Goal: Check status: Check status

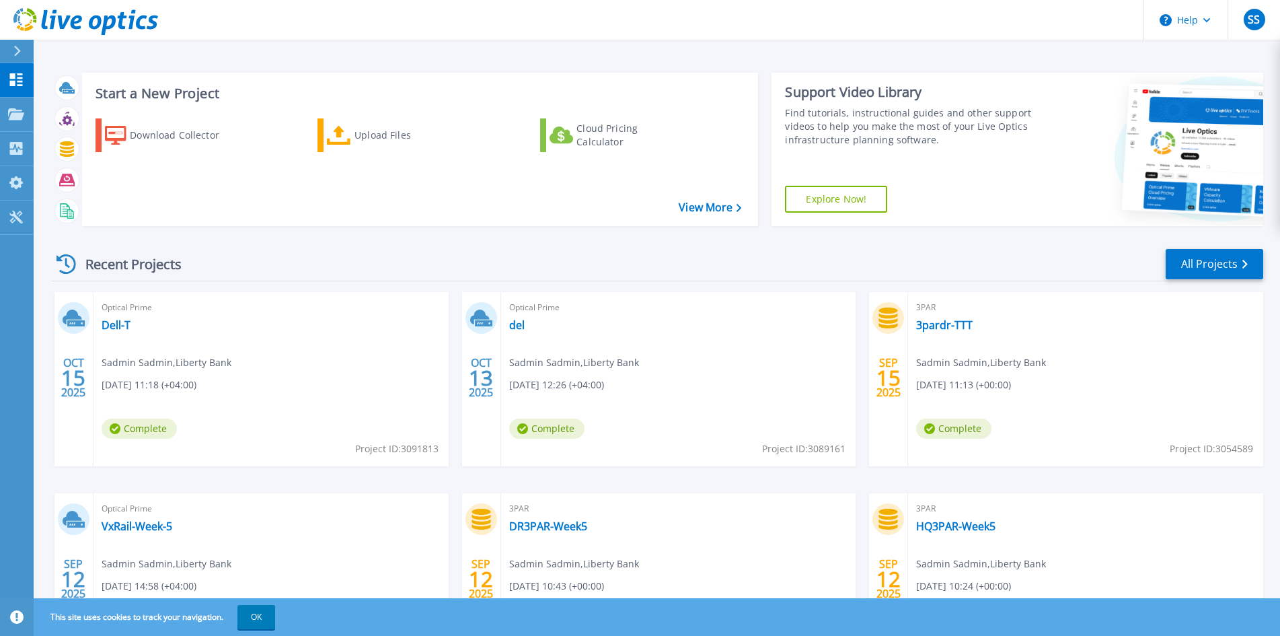
click at [849, 241] on div "Recent Projects All Projects OCT 15 2025 Optical Prime Dell-T Sadmin Sadmin , L…" at bounding box center [657, 471] width 1211 height 468
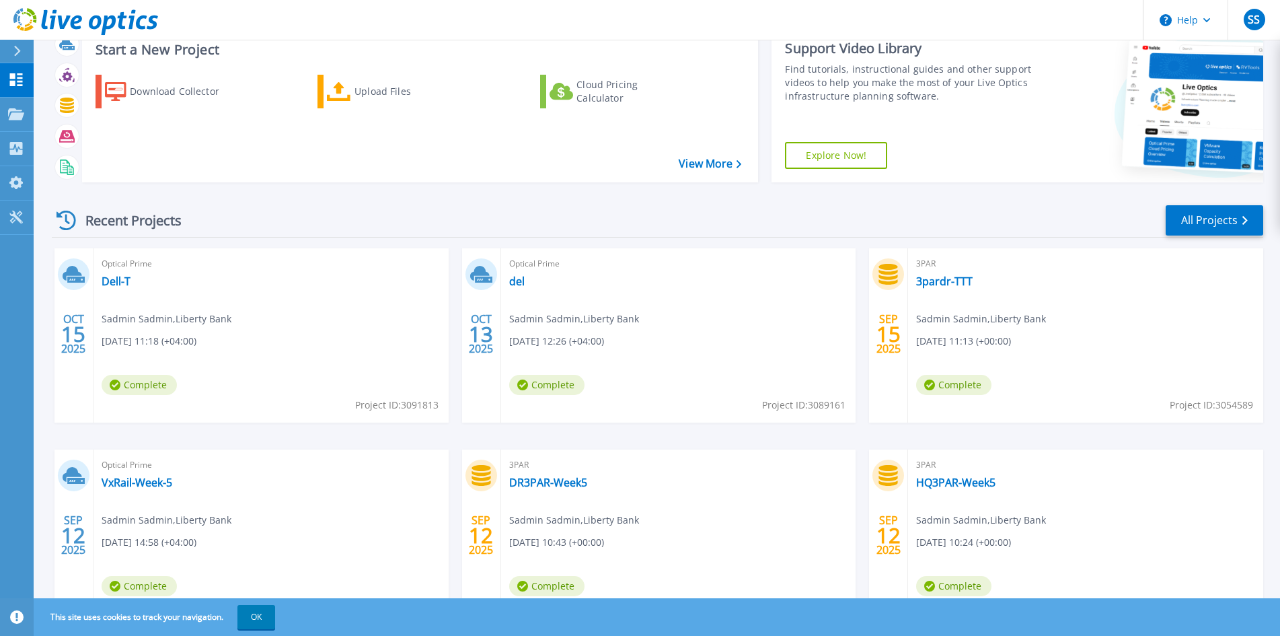
scroll to position [110, 0]
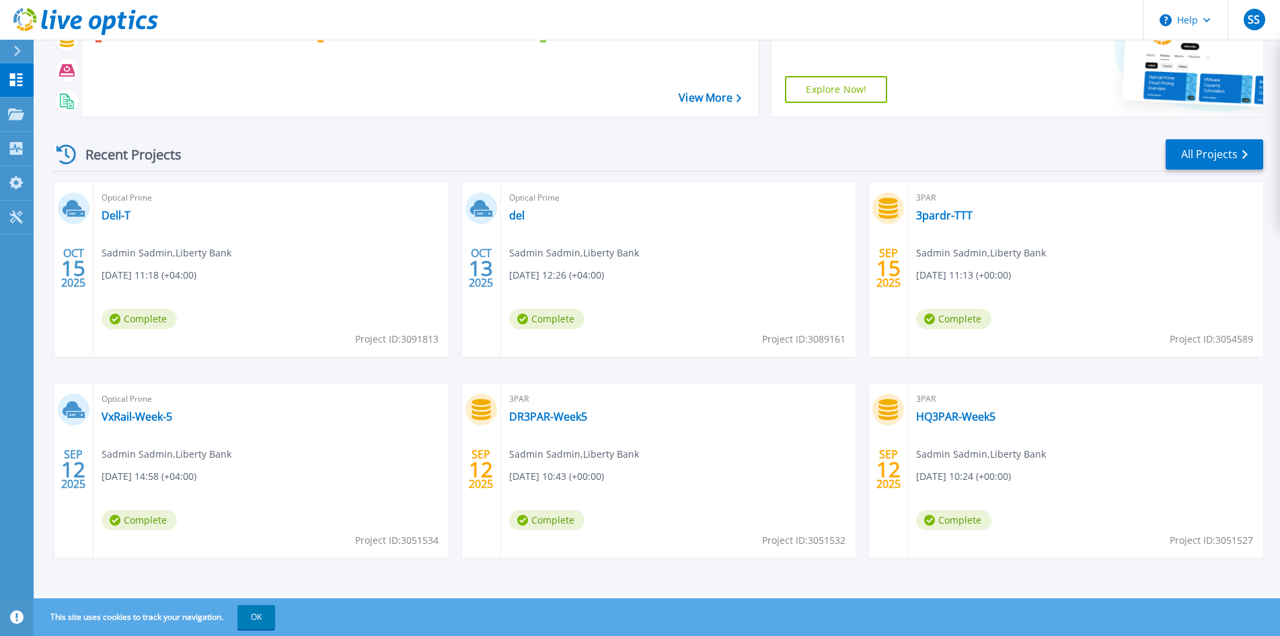
click at [380, 430] on div "Optical Prime VxRail-Week-5 Sadmin Sadmin , Liberty Bank 09/12/2025, 14:58 (+04…" at bounding box center [271, 470] width 355 height 174
click at [258, 622] on button "OK" at bounding box center [256, 617] width 38 height 24
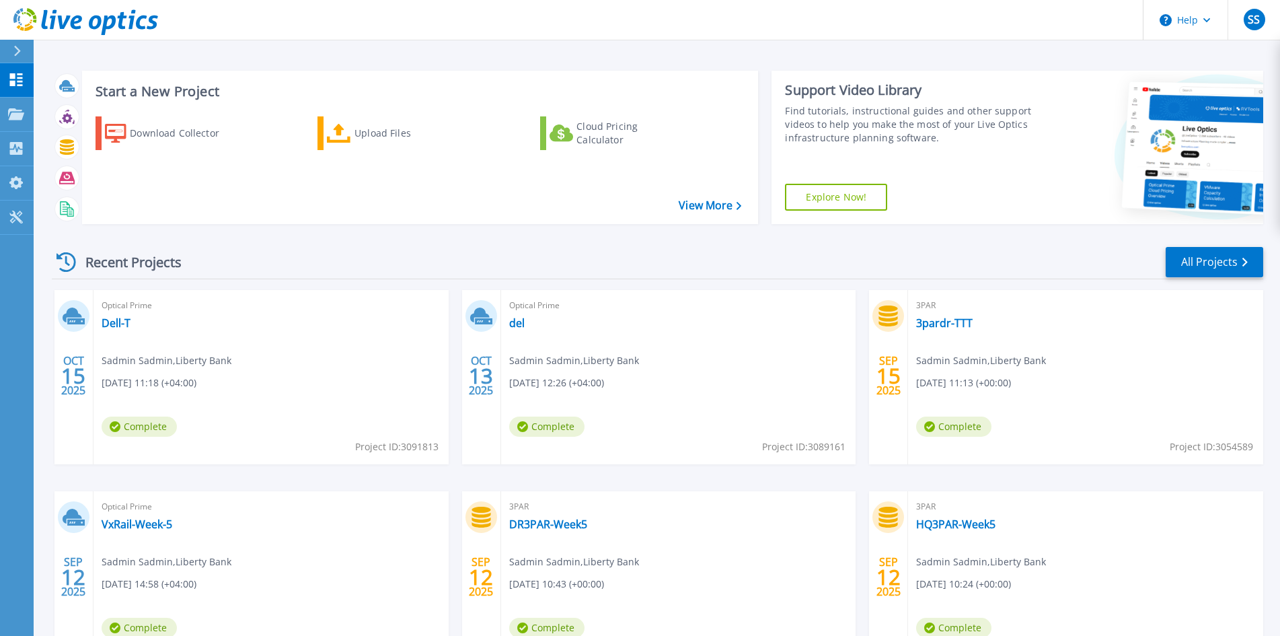
scroll to position [0, 0]
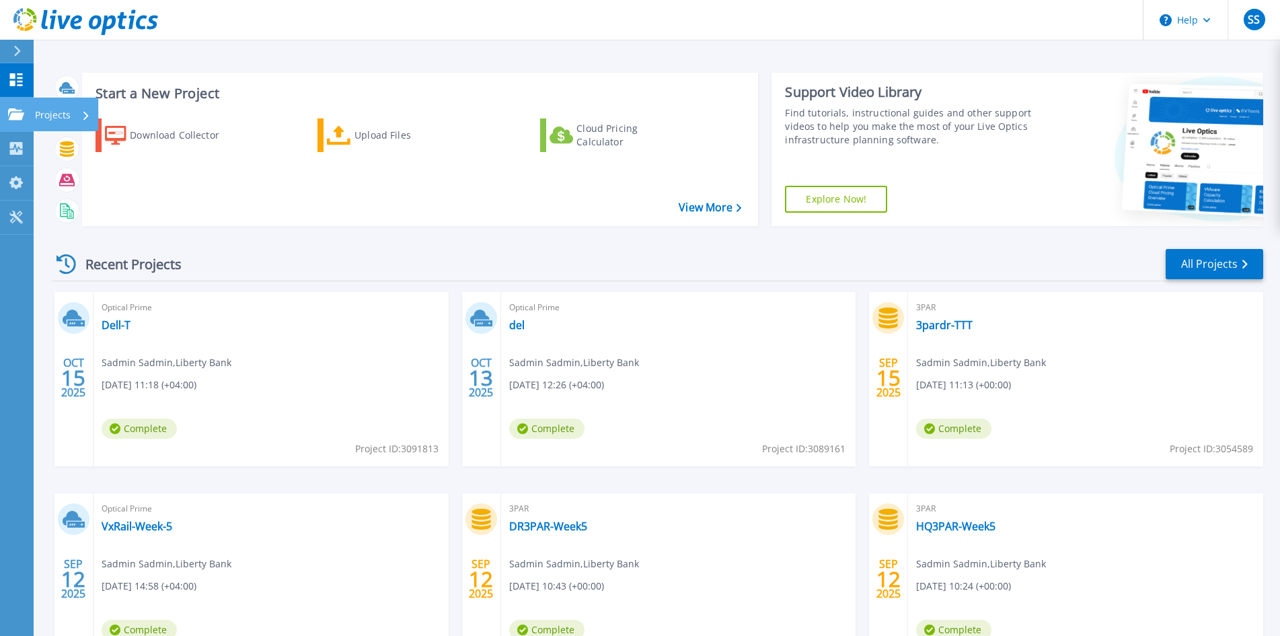
click at [58, 114] on p "Projects" at bounding box center [53, 115] width 36 height 35
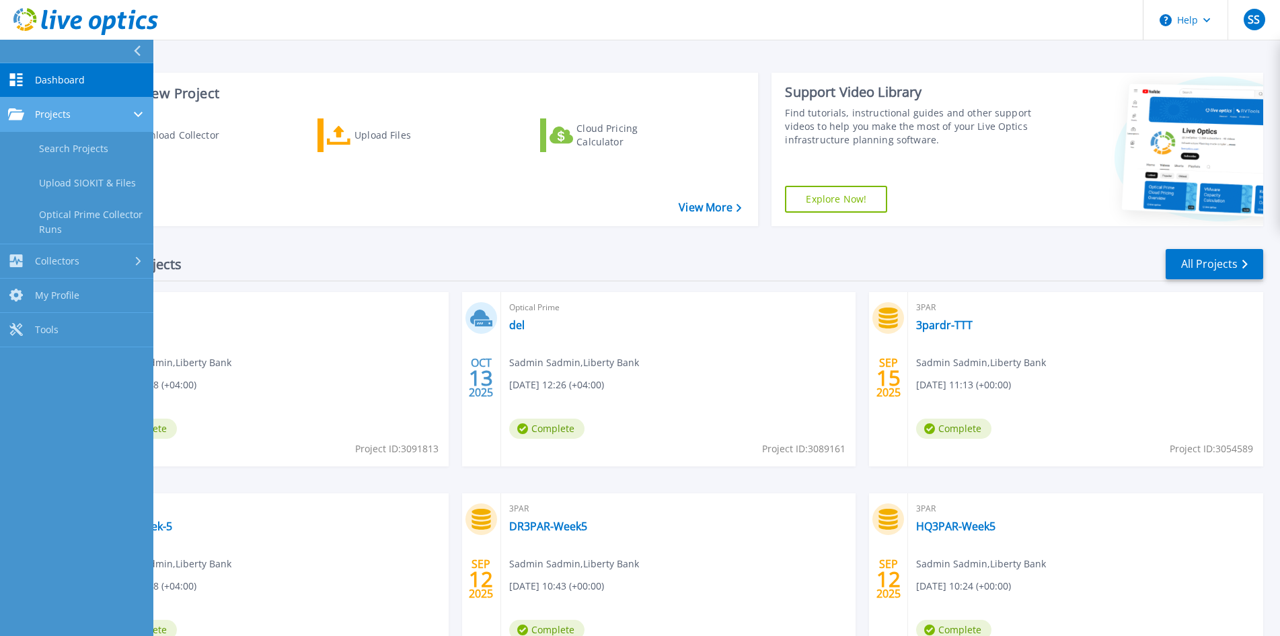
click at [55, 109] on span "Projects" at bounding box center [53, 114] width 36 height 12
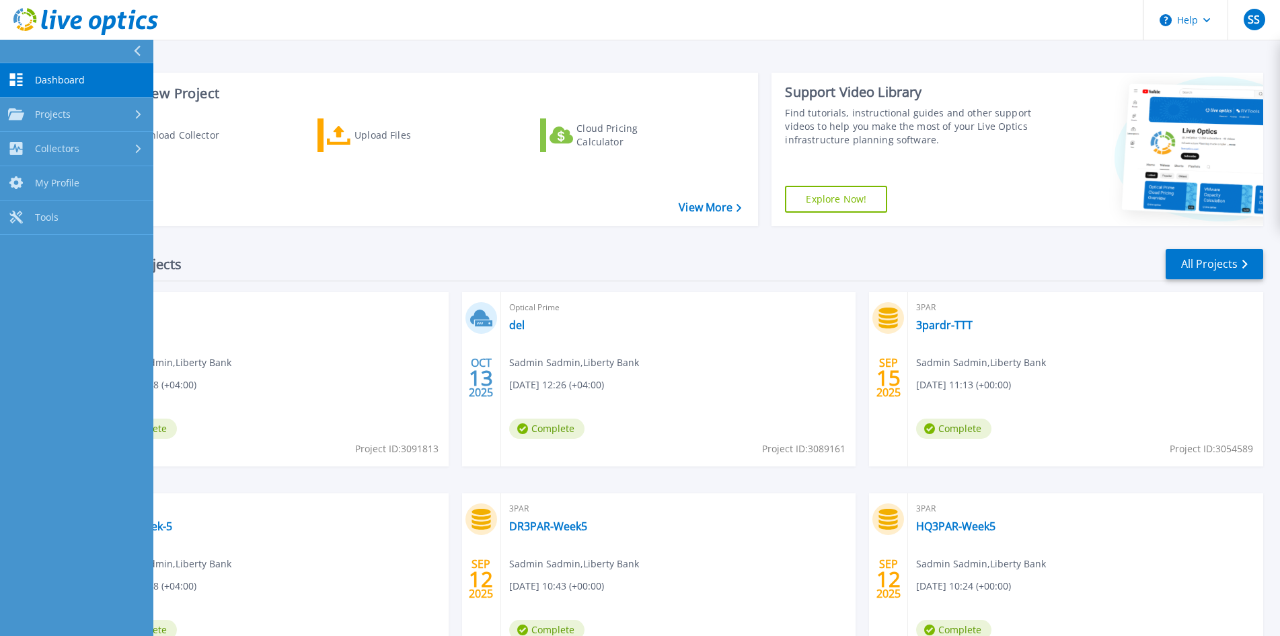
click at [81, 81] on span "Dashboard" at bounding box center [60, 80] width 50 height 12
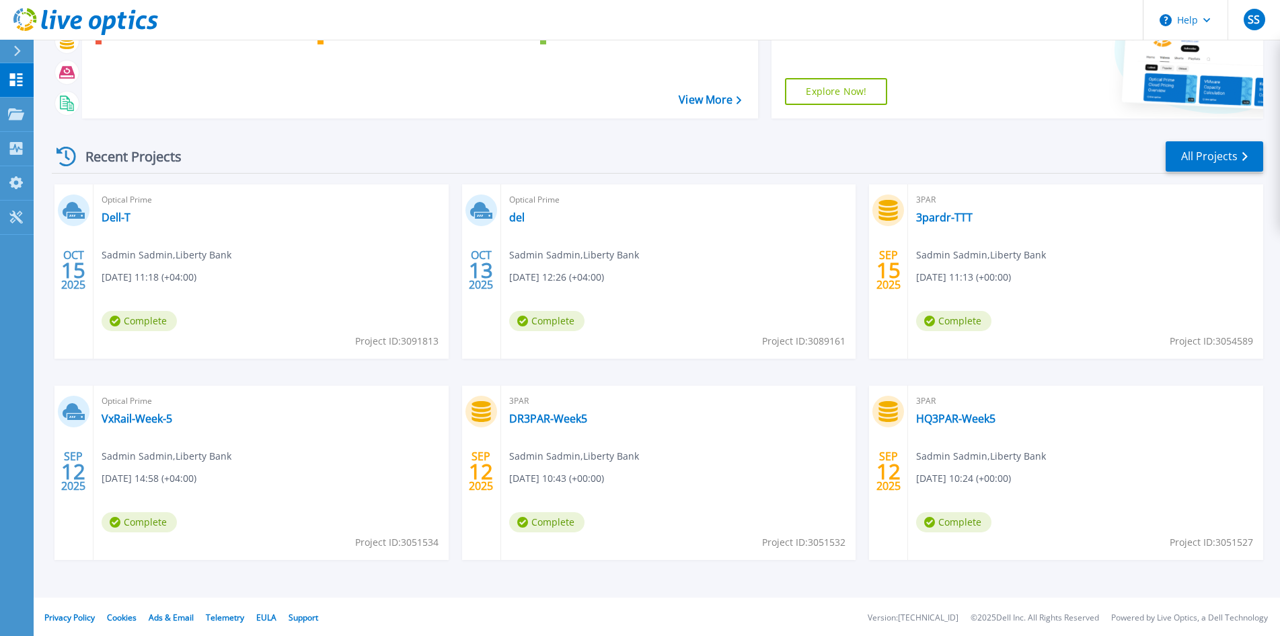
scroll to position [110, 0]
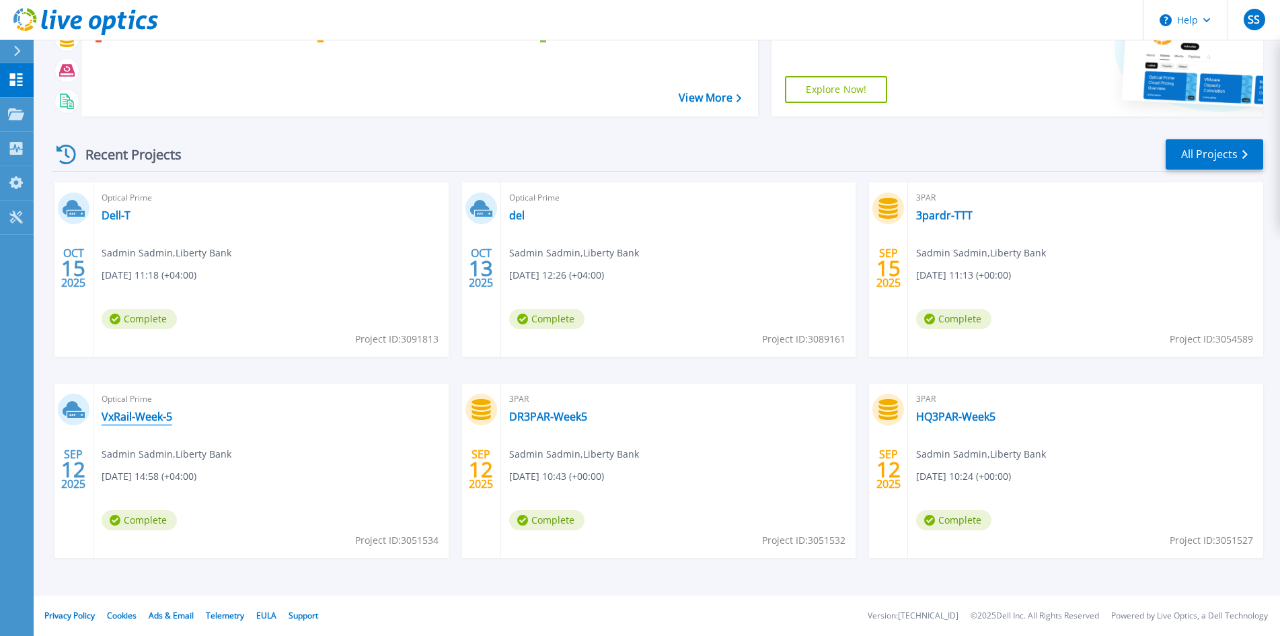
click at [141, 420] on link "VxRail-Week-5" at bounding box center [137, 416] width 71 height 13
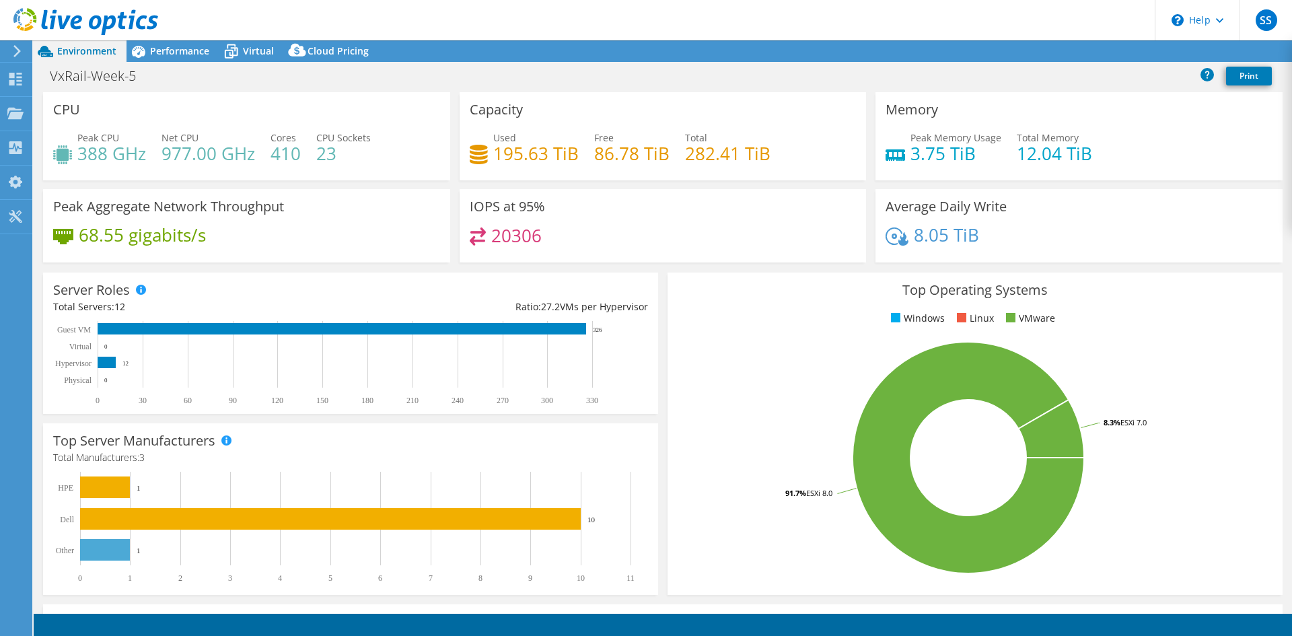
click at [281, 92] on div "CPU Peak CPU 388 GHz Net CPU 977.00 GHz Cores 410 CPU Sockets 23" at bounding box center [246, 136] width 407 height 88
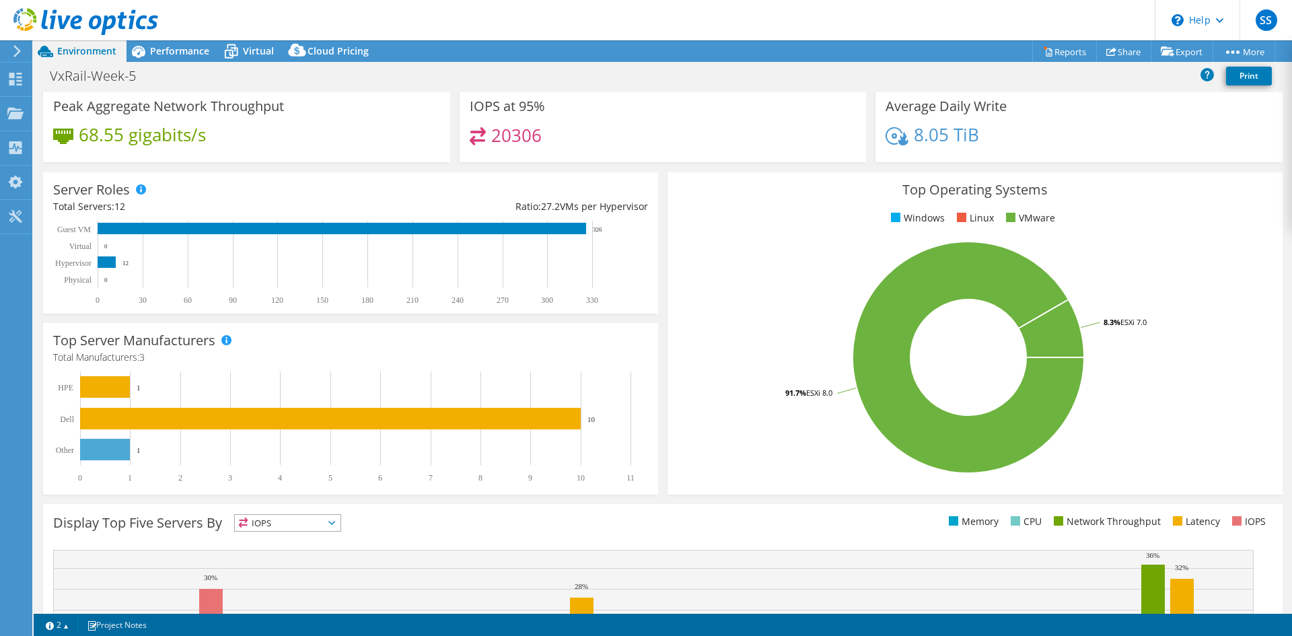
scroll to position [262, 0]
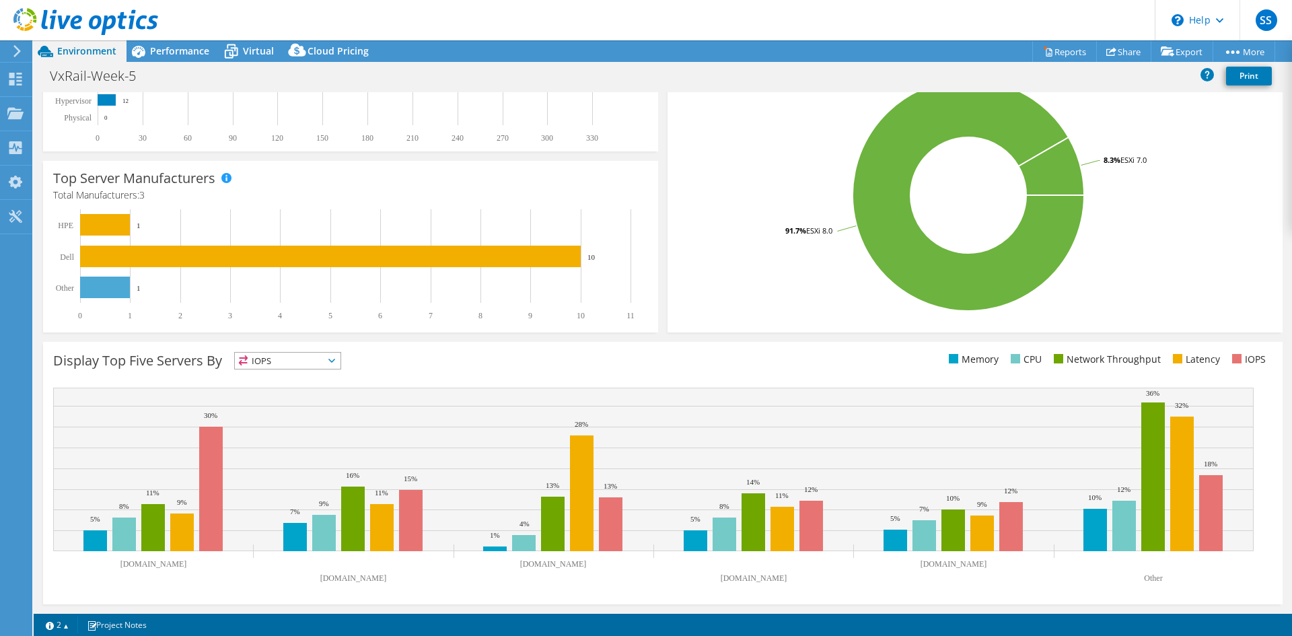
select select "USD"
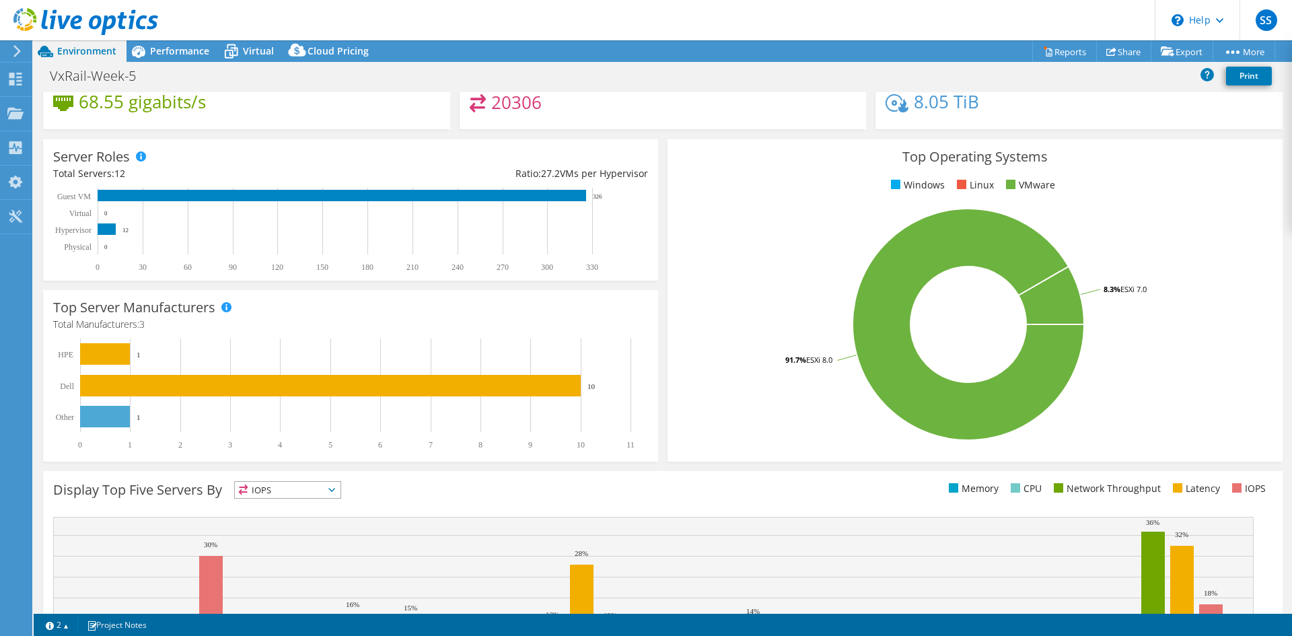
scroll to position [0, 0]
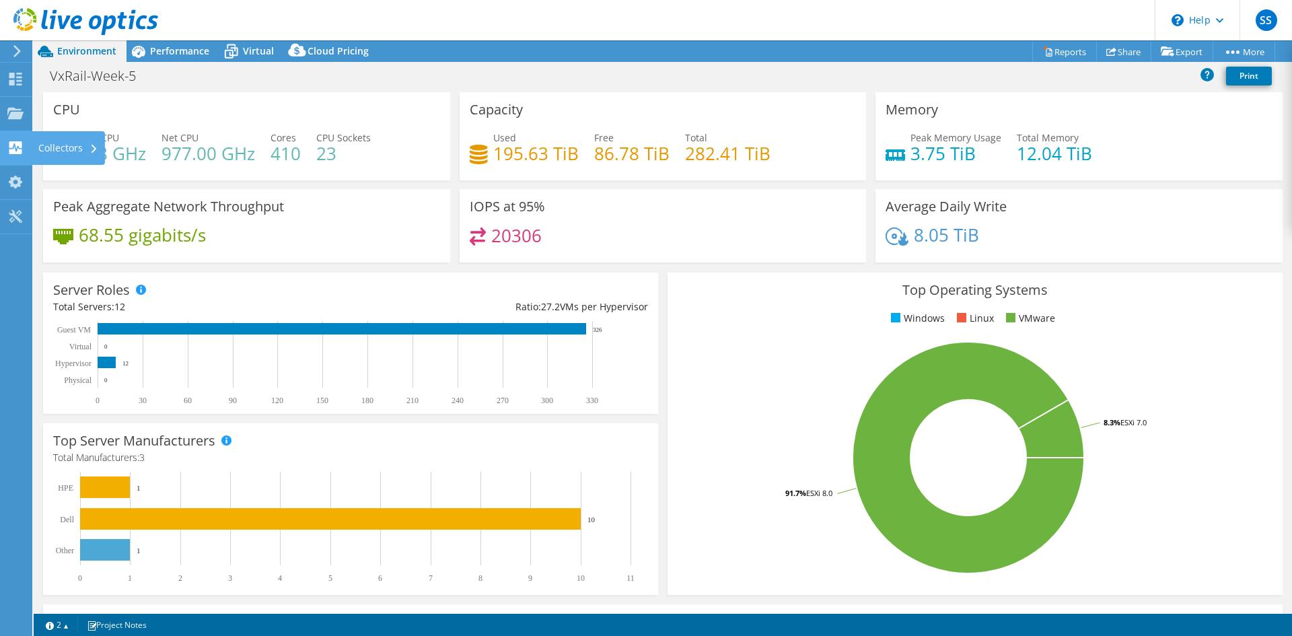
click at [75, 153] on div "Collectors" at bounding box center [68, 148] width 73 height 34
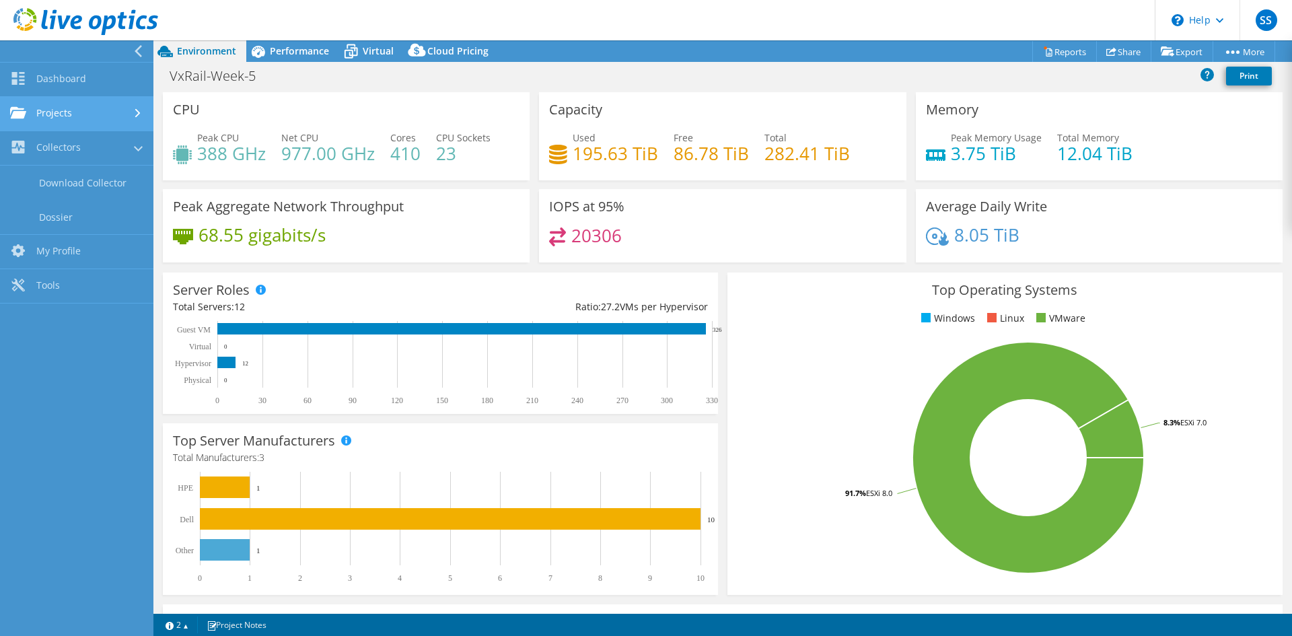
click at [59, 109] on link "Projects" at bounding box center [76, 114] width 153 height 34
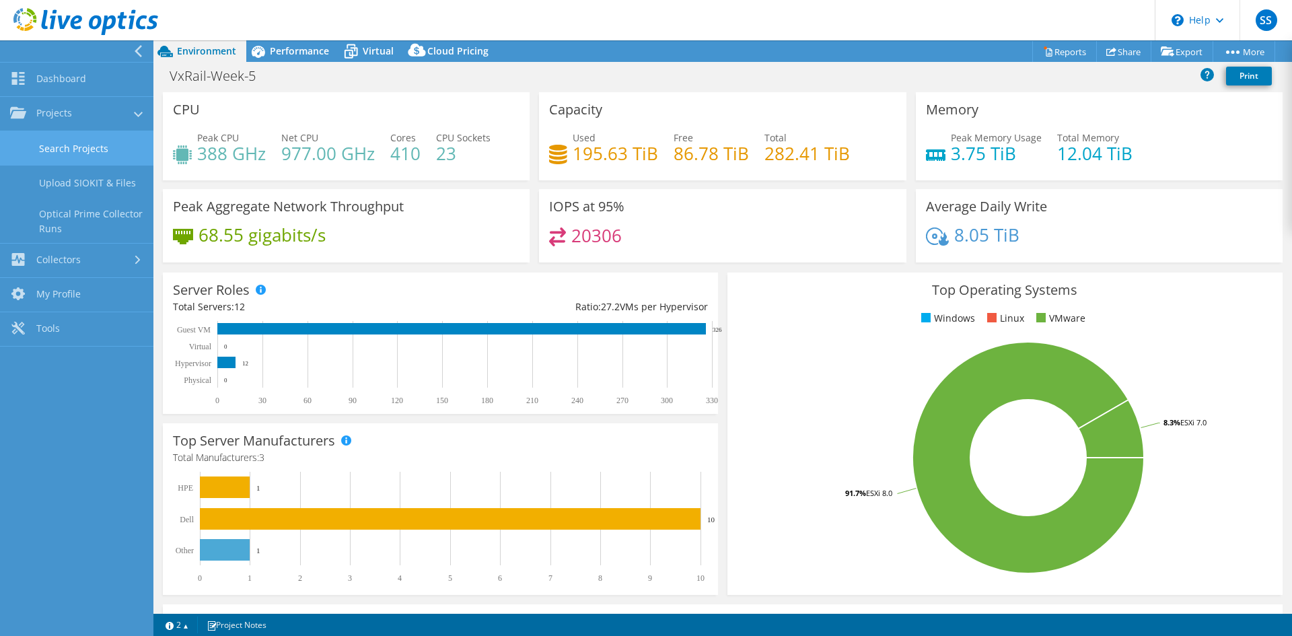
click at [70, 143] on link "Search Projects" at bounding box center [76, 148] width 153 height 34
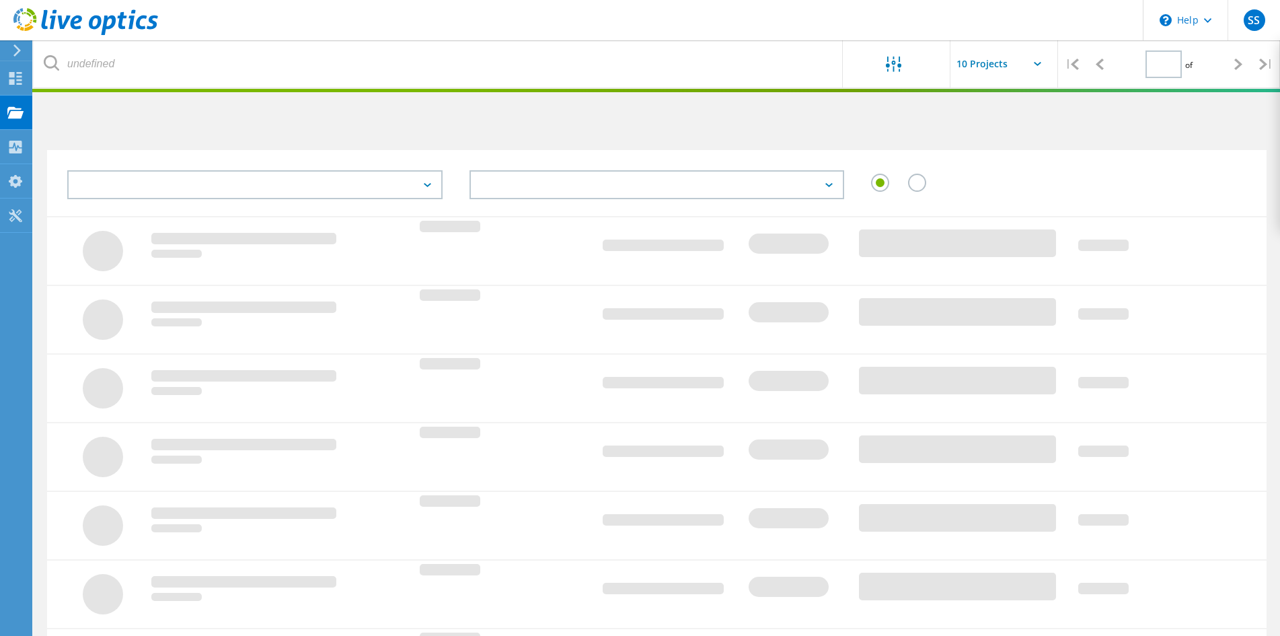
type input "1"
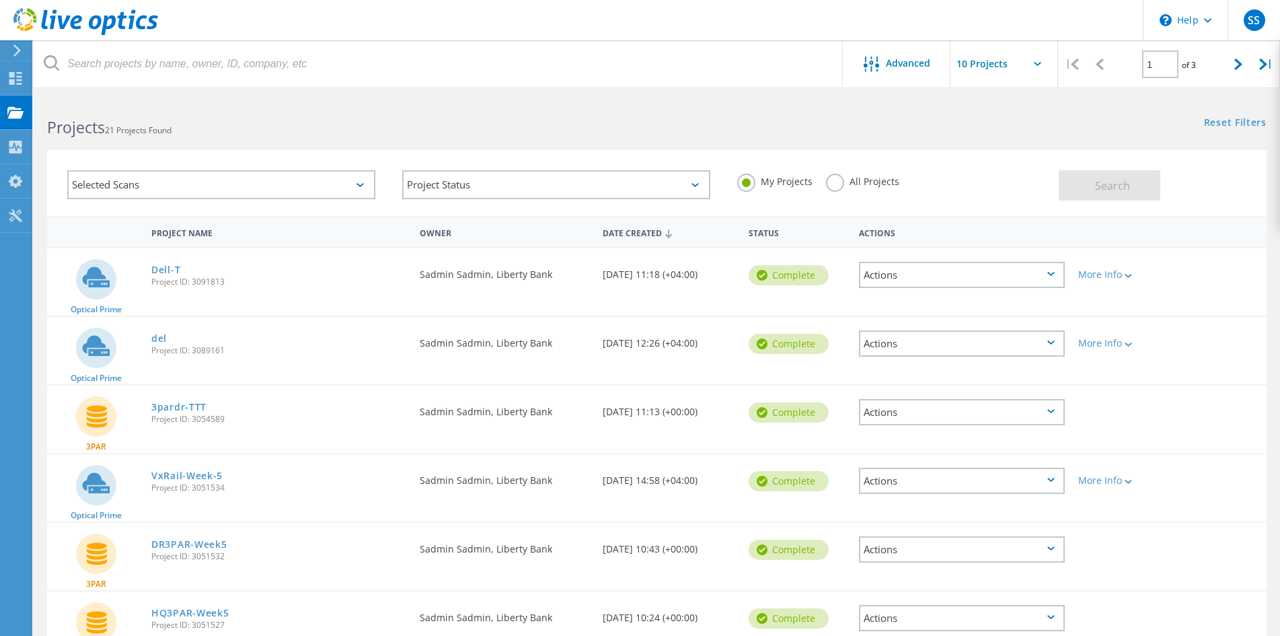
click at [376, 106] on div "Projects 21 Projects Found" at bounding box center [345, 116] width 623 height 36
drag, startPoint x: 1162, startPoint y: 64, endPoint x: 1138, endPoint y: 65, distance: 23.6
click at [1138, 65] on div "1 of 3" at bounding box center [1169, 59] width 111 height 38
click at [1165, 62] on input "1" at bounding box center [1160, 64] width 36 height 28
click at [1049, 65] on input "text" at bounding box center [1017, 63] width 135 height 47
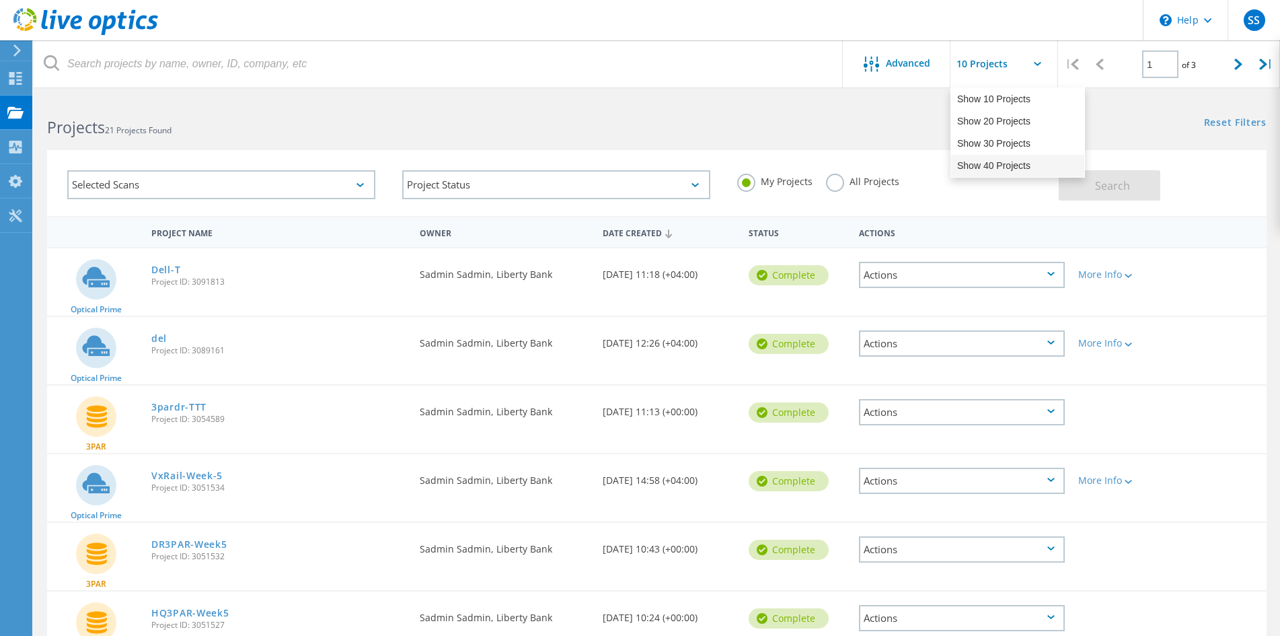
click at [985, 165] on div "Show 40 Projects" at bounding box center [1017, 166] width 133 height 22
type input "Show 40 Projects"
click at [650, 120] on div "Projects 21 Projects Found" at bounding box center [345, 116] width 623 height 36
